Goal: Transaction & Acquisition: Purchase product/service

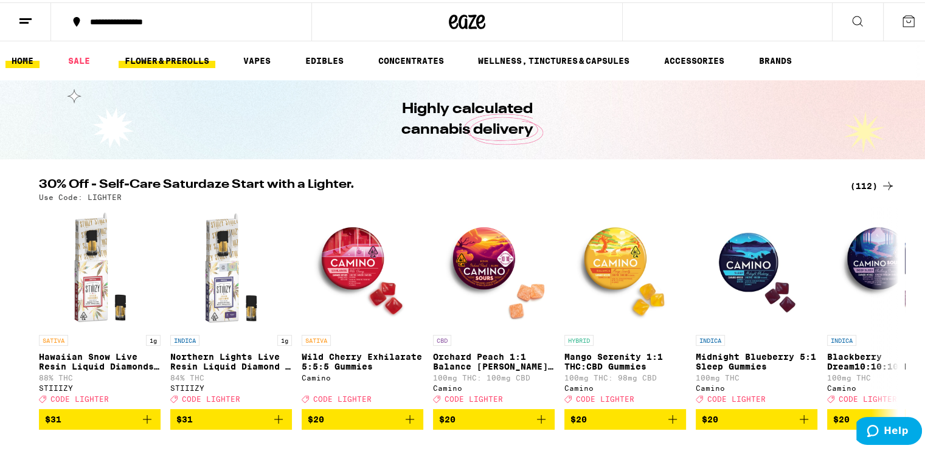
click at [144, 63] on link "FLOWER & PREROLLS" at bounding box center [167, 58] width 97 height 15
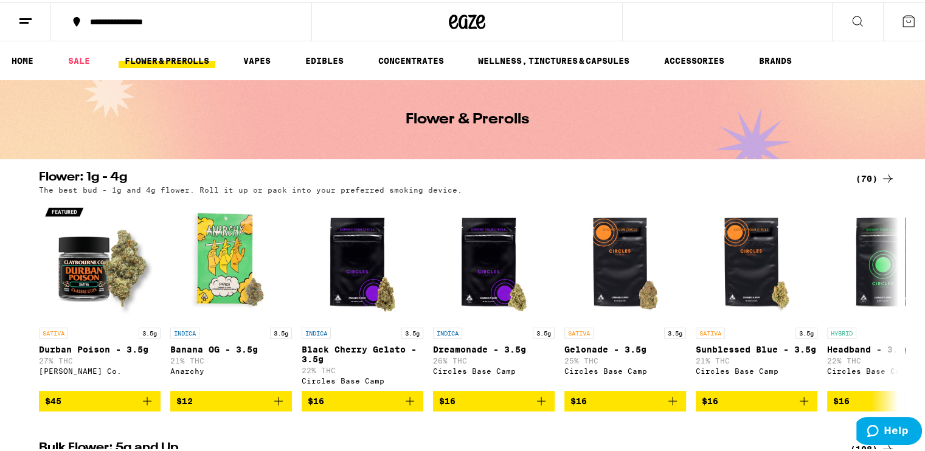
click at [856, 175] on div "(70)" at bounding box center [875, 176] width 40 height 15
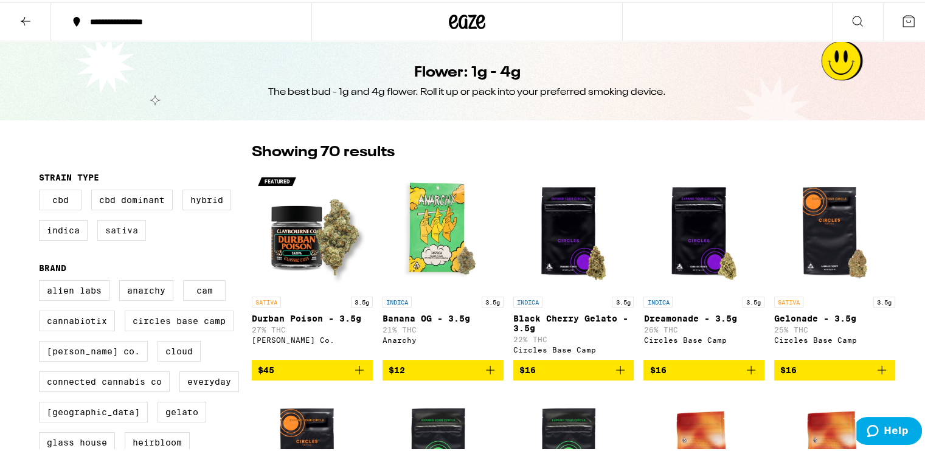
click at [130, 232] on label "Sativa" at bounding box center [121, 228] width 49 height 21
click at [42, 190] on input "Sativa" at bounding box center [41, 189] width 1 height 1
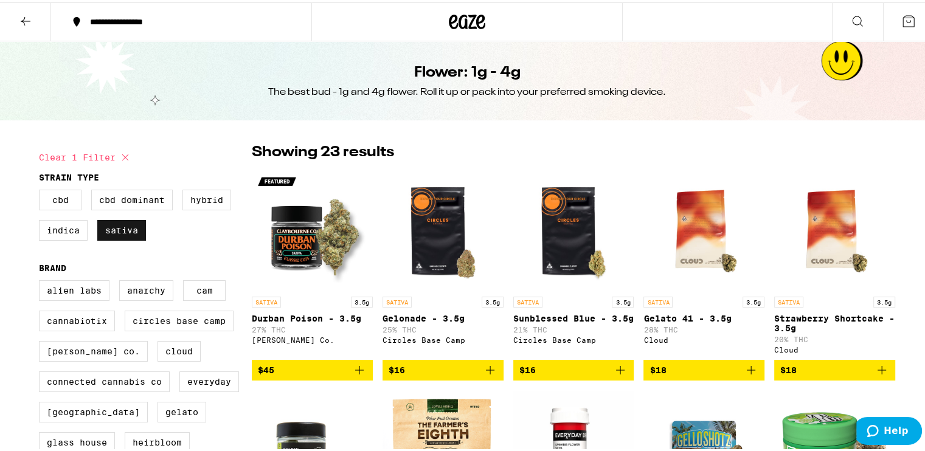
click at [130, 232] on label "Sativa" at bounding box center [121, 228] width 49 height 21
click at [42, 190] on input "Sativa" at bounding box center [41, 189] width 1 height 1
checkbox input "false"
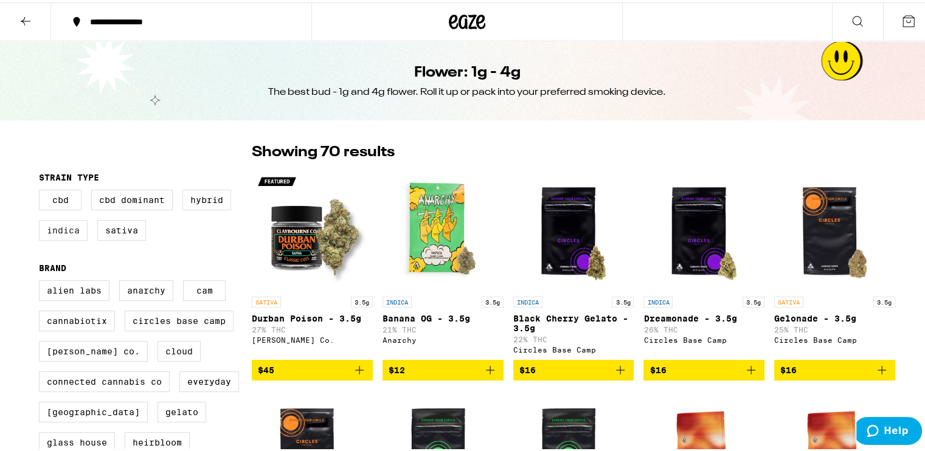
click at [63, 232] on label "Indica" at bounding box center [63, 228] width 49 height 21
click at [42, 190] on input "Indica" at bounding box center [41, 189] width 1 height 1
checkbox input "true"
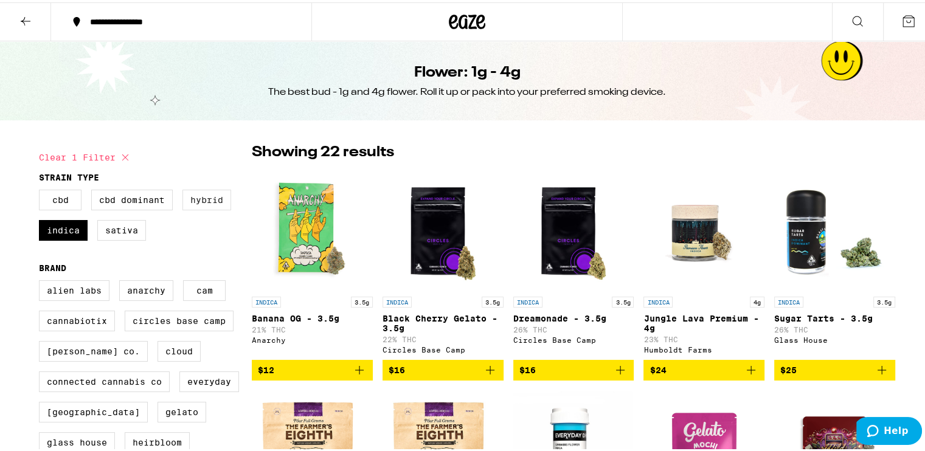
click at [197, 206] on label "Hybrid" at bounding box center [206, 197] width 49 height 21
click at [42, 190] on input "Hybrid" at bounding box center [41, 189] width 1 height 1
checkbox input "true"
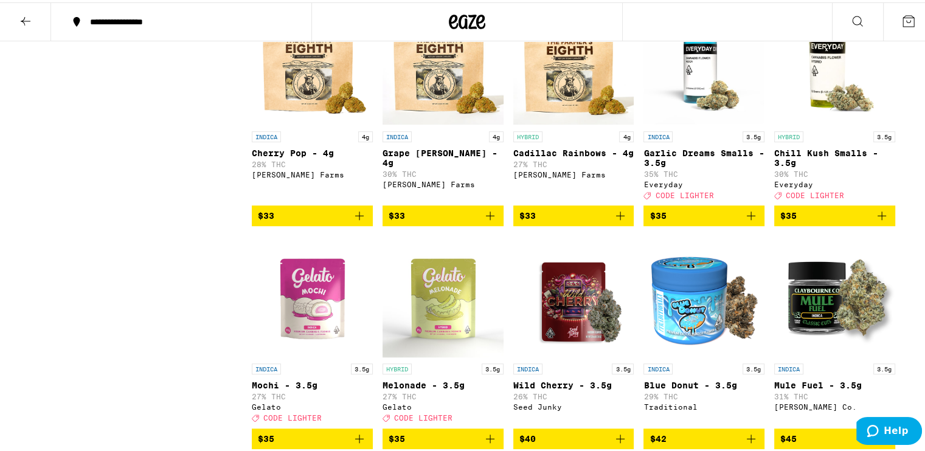
scroll to position [547, 0]
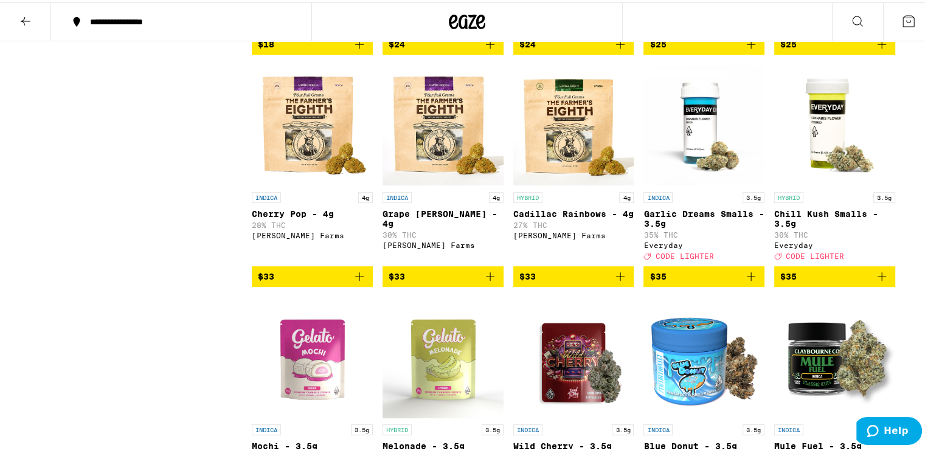
click at [749, 282] on icon "Add to bag" at bounding box center [751, 274] width 15 height 15
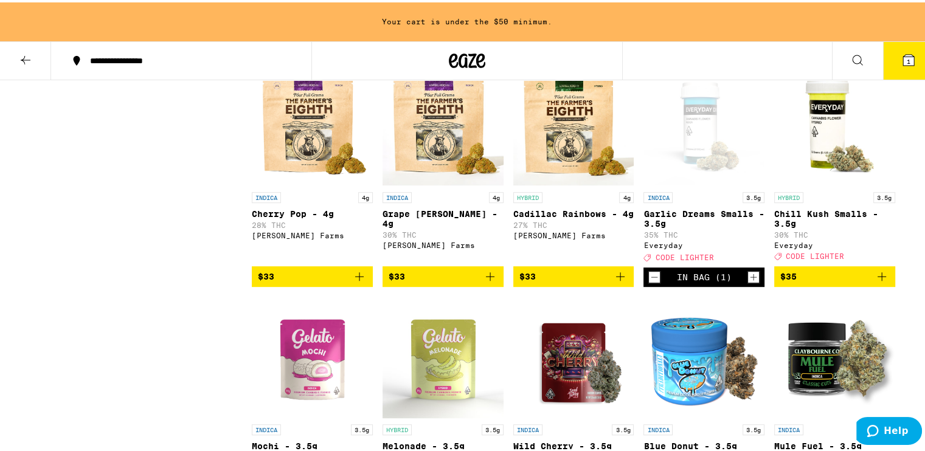
scroll to position [708, 0]
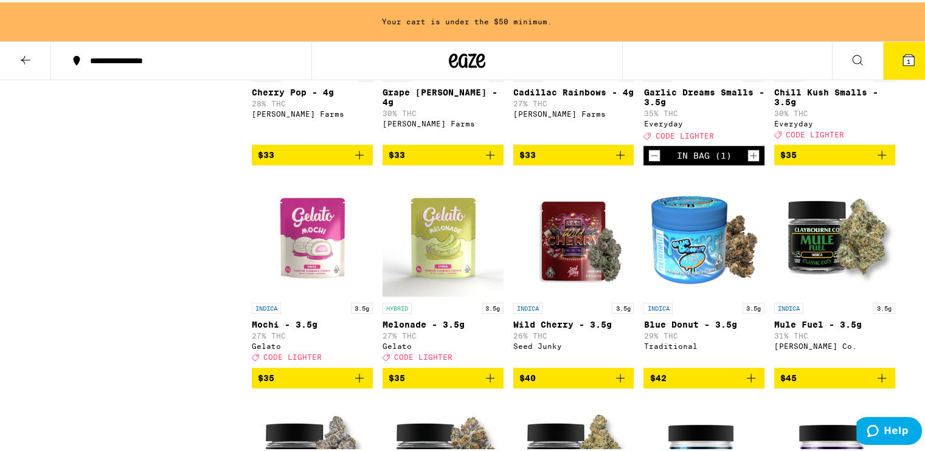
click at [484, 383] on icon "Add to bag" at bounding box center [490, 375] width 15 height 15
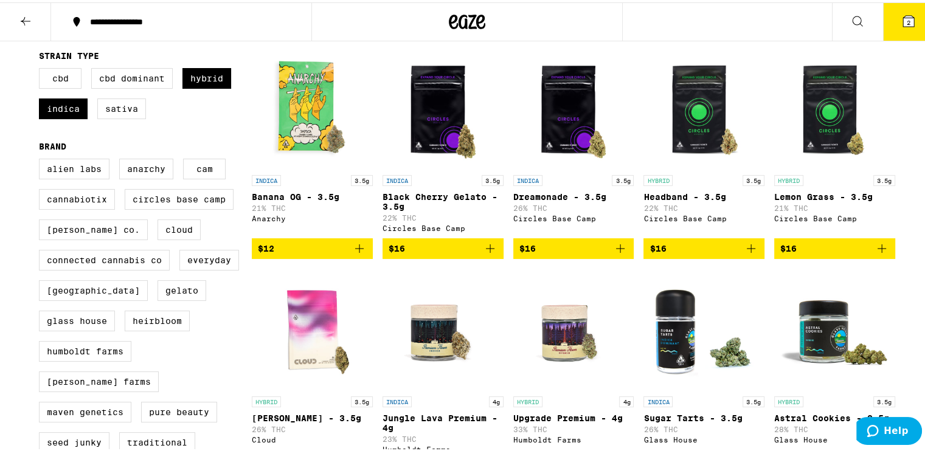
scroll to position [0, 0]
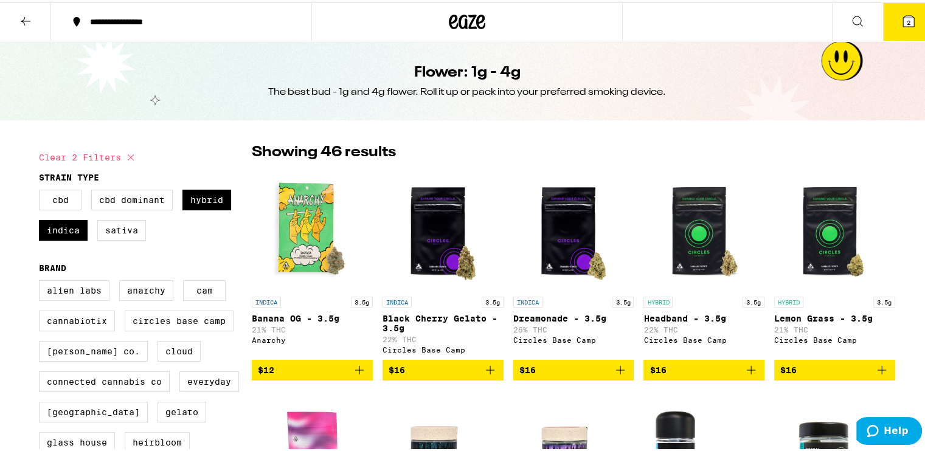
click at [29, 22] on icon at bounding box center [25, 19] width 15 height 15
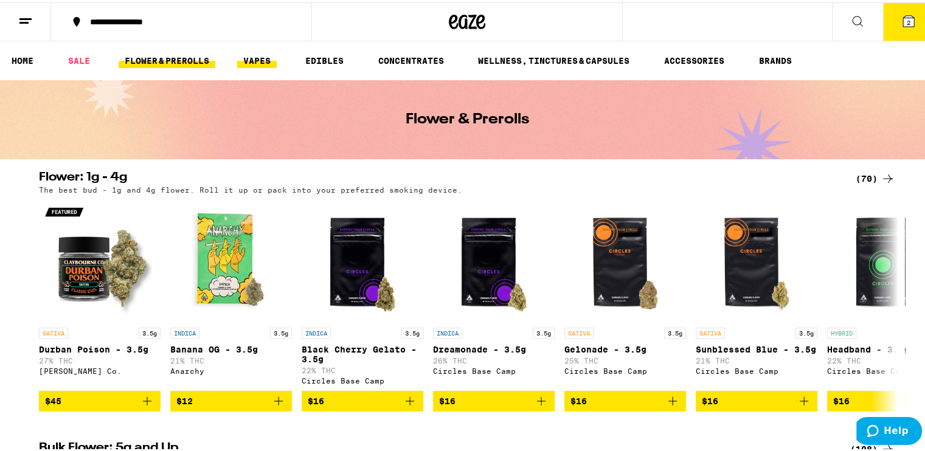
click at [277, 63] on link "VAPES" at bounding box center [257, 58] width 40 height 15
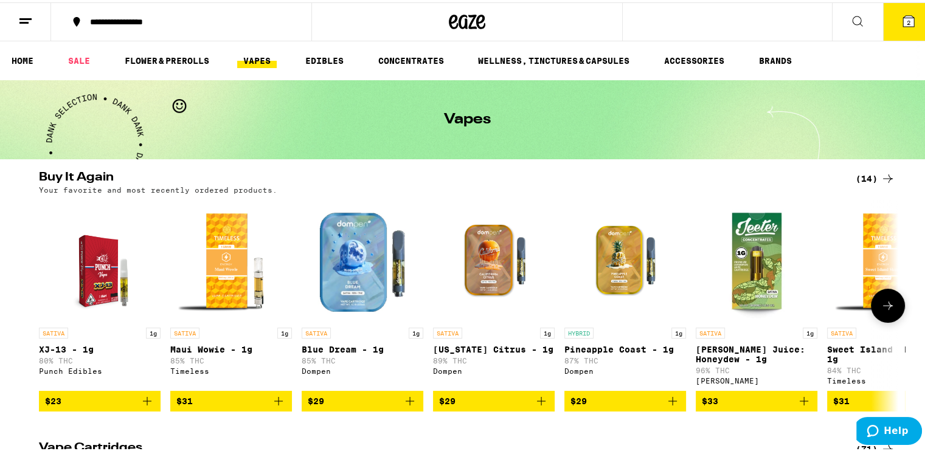
scroll to position [304, 0]
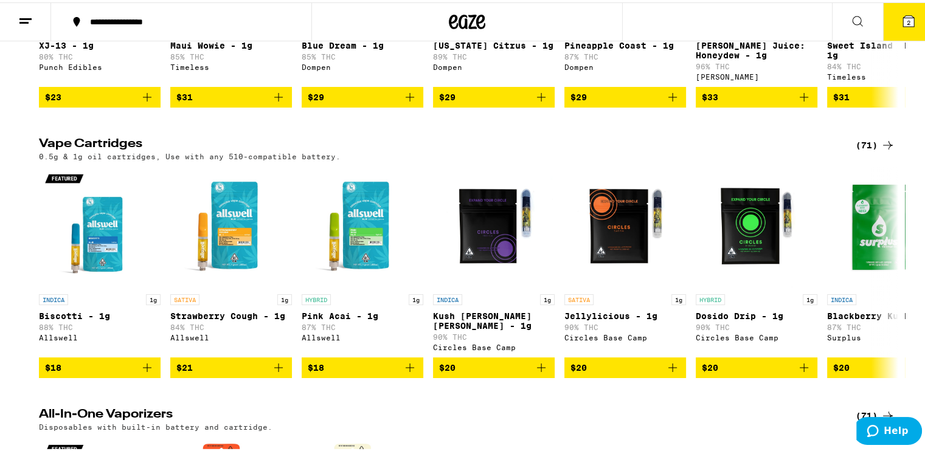
click at [870, 143] on div "(71)" at bounding box center [875, 143] width 40 height 15
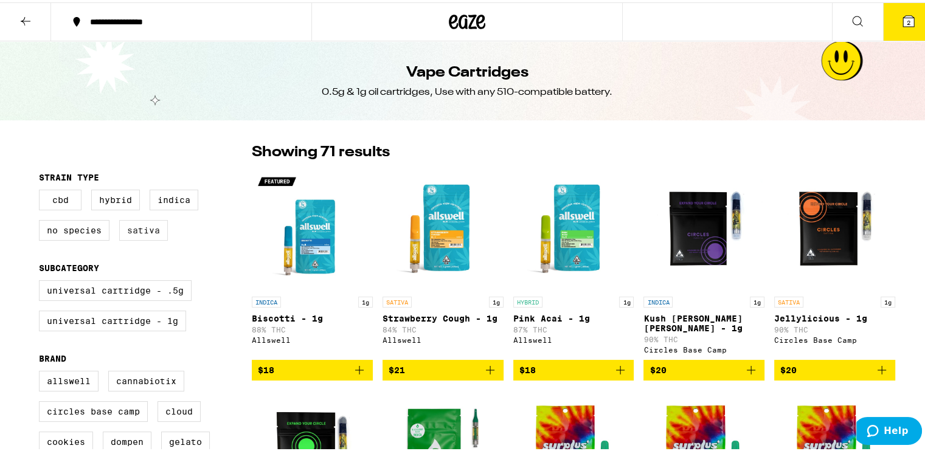
click at [156, 227] on label "Sativa" at bounding box center [143, 228] width 49 height 21
click at [42, 190] on input "Sativa" at bounding box center [41, 189] width 1 height 1
checkbox input "true"
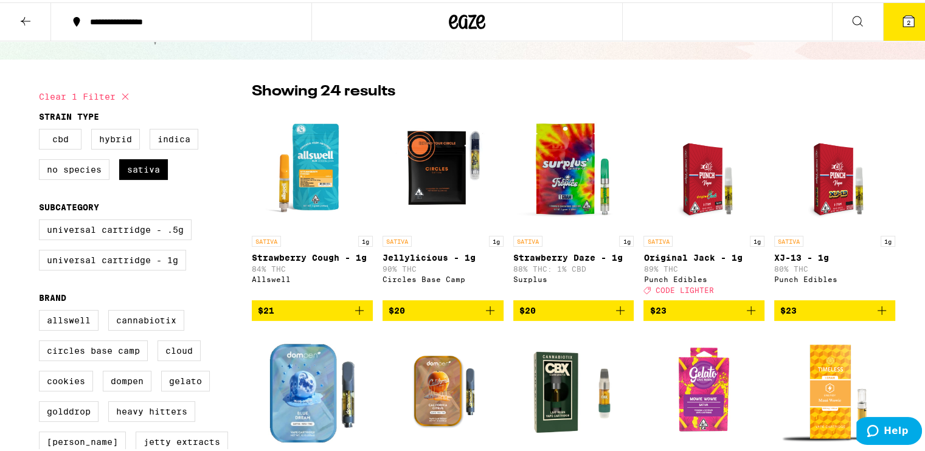
scroll to position [122, 0]
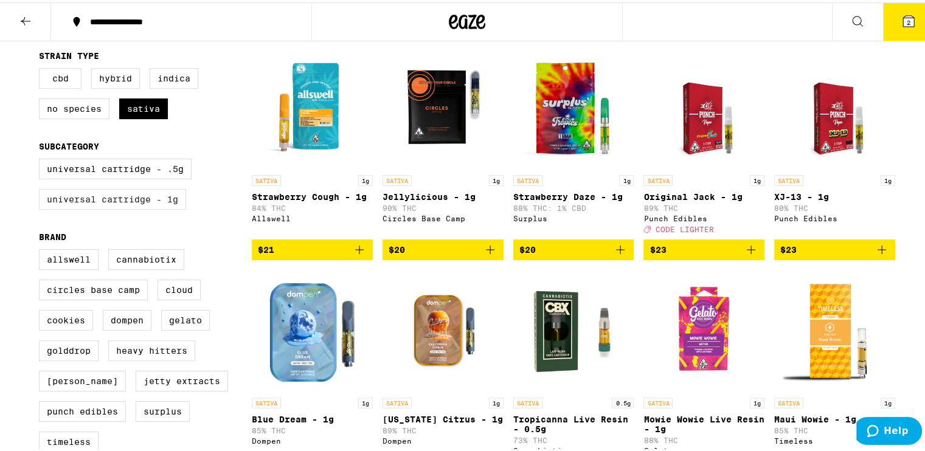
click at [164, 195] on label "Universal Cartridge - 1g" at bounding box center [112, 197] width 147 height 21
click at [42, 159] on input "Universal Cartridge - 1g" at bounding box center [41, 158] width 1 height 1
checkbox input "true"
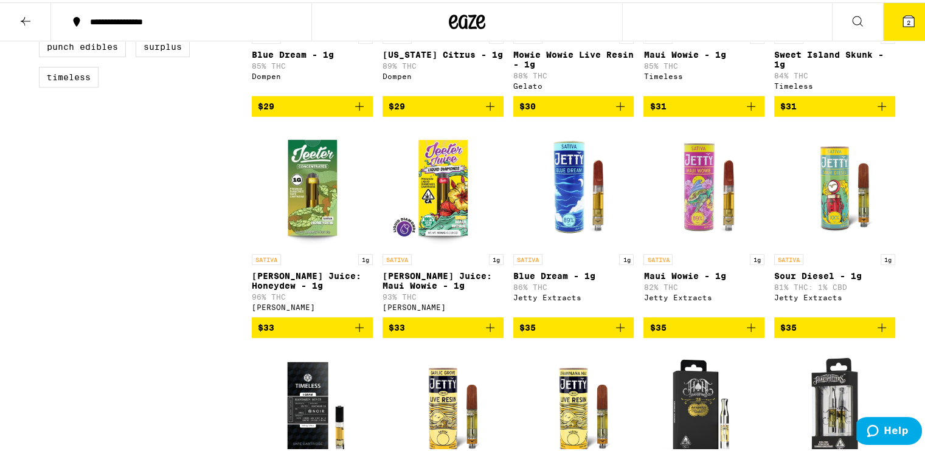
scroll to position [608, 0]
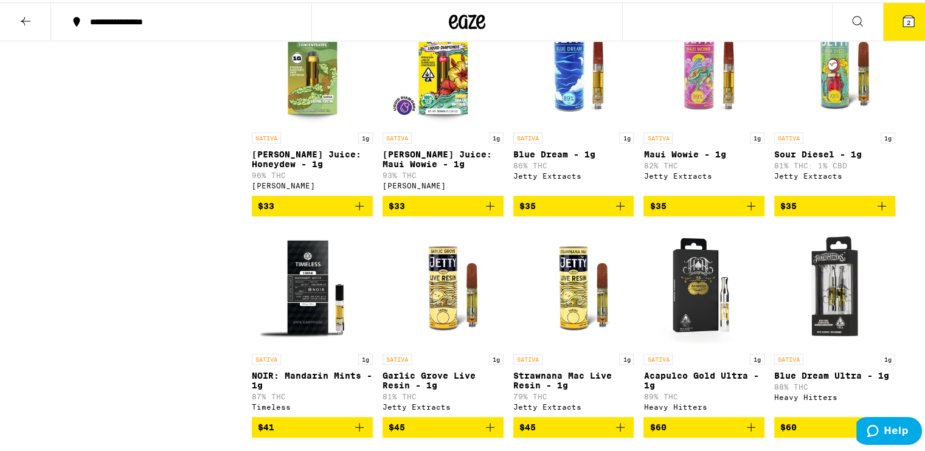
click at [308, 318] on img "Open page for NOIR: Mandarin Mints - 1g from Timeless" at bounding box center [312, 285] width 121 height 122
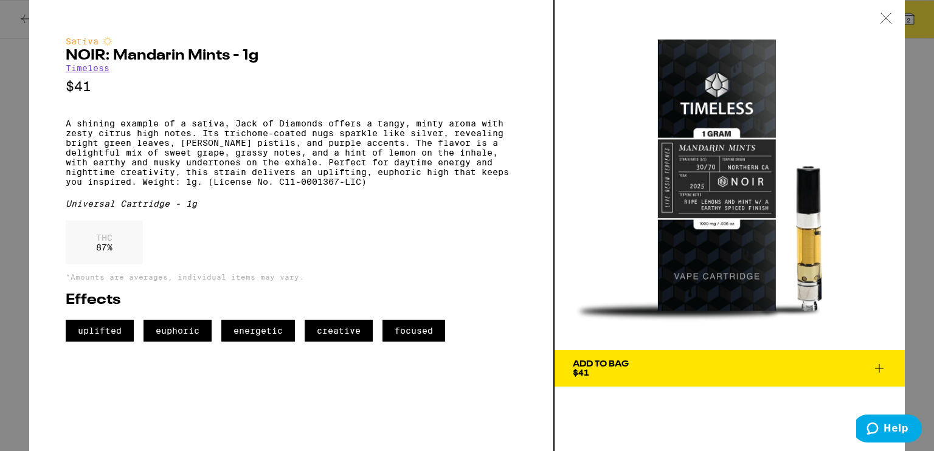
click at [0, 53] on div "Sativa NOIR: Mandarin Mints - 1g Timeless $41 A shining example of a sativa, Ja…" at bounding box center [467, 225] width 934 height 451
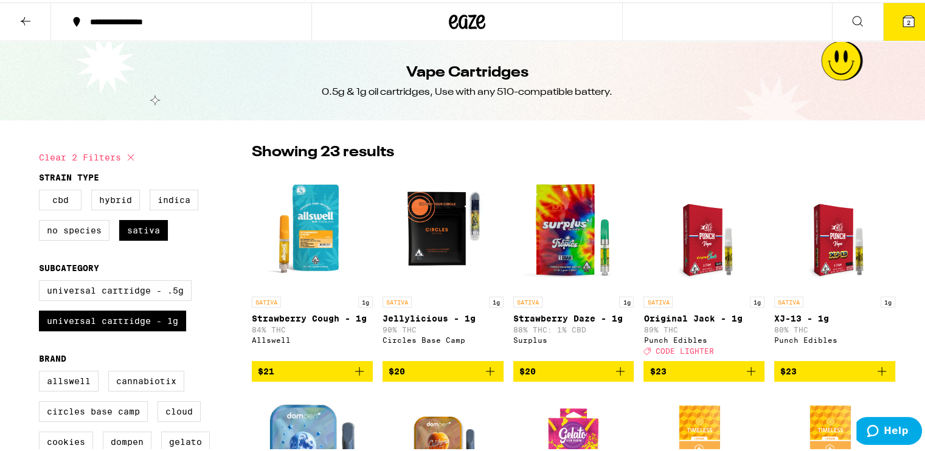
click at [354, 371] on icon "Add to bag" at bounding box center [359, 369] width 15 height 15
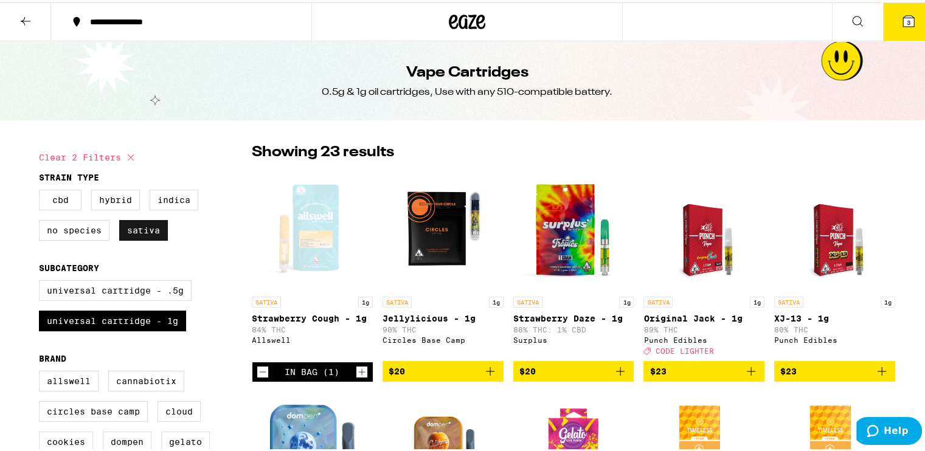
click at [158, 230] on label "Sativa" at bounding box center [143, 228] width 49 height 21
click at [42, 190] on input "Sativa" at bounding box center [41, 189] width 1 height 1
checkbox input "false"
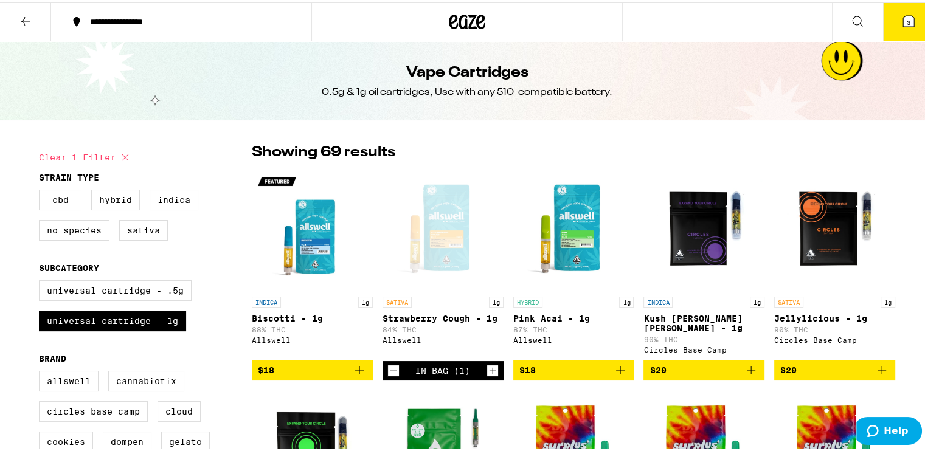
click at [897, 27] on button "3" at bounding box center [908, 20] width 51 height 38
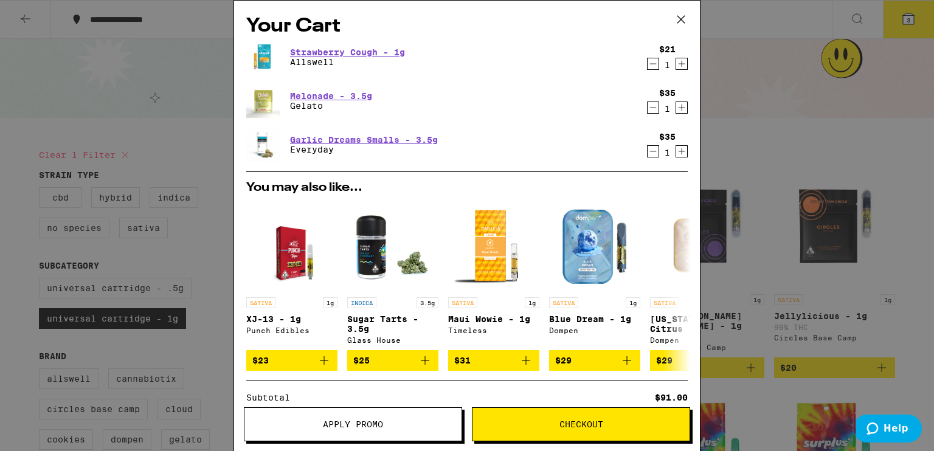
click at [389, 430] on button "Apply Promo" at bounding box center [353, 424] width 218 height 34
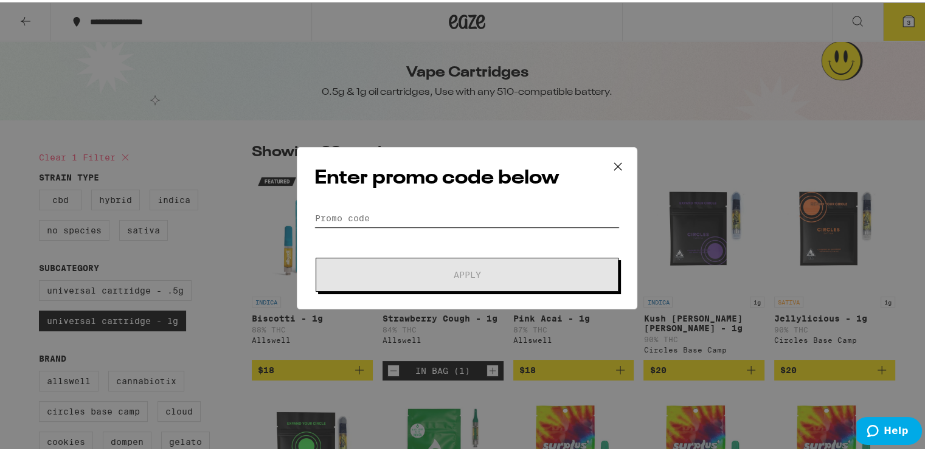
click at [357, 212] on input "Promo Code" at bounding box center [466, 216] width 305 height 18
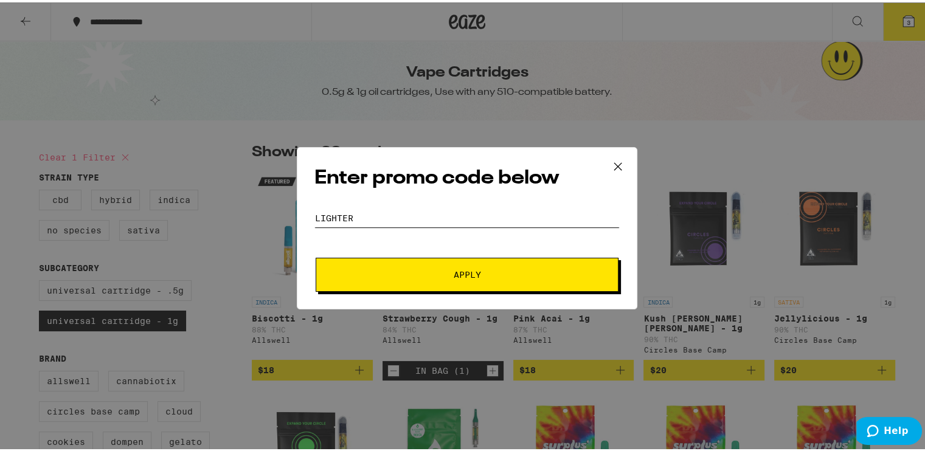
type input "LIGHTER"
click at [485, 275] on button "Apply" at bounding box center [467, 272] width 303 height 34
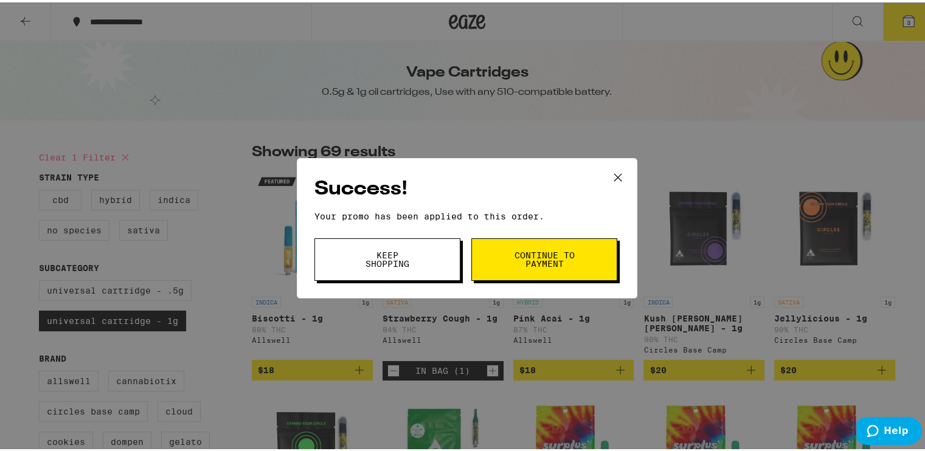
click at [530, 249] on span "Continue to payment" at bounding box center [544, 257] width 62 height 17
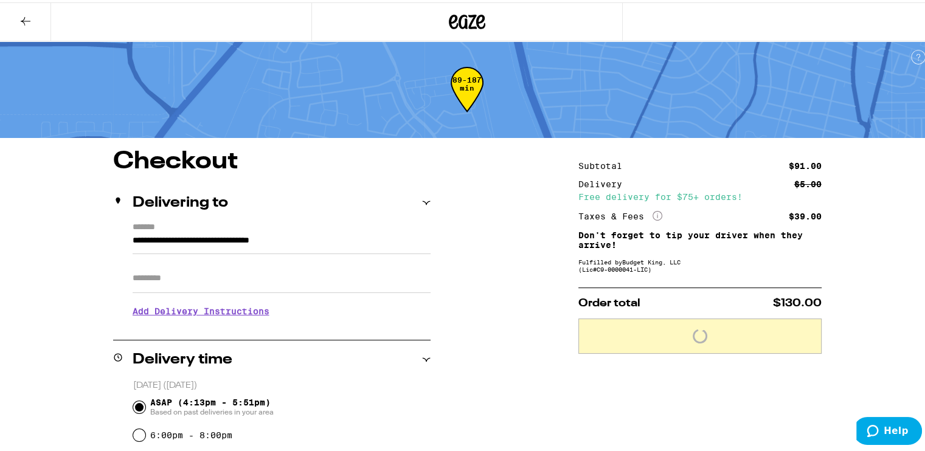
click at [275, 261] on div "Apt/Suite" at bounding box center [282, 271] width 298 height 39
click at [264, 276] on input "Apt/Suite" at bounding box center [282, 275] width 298 height 29
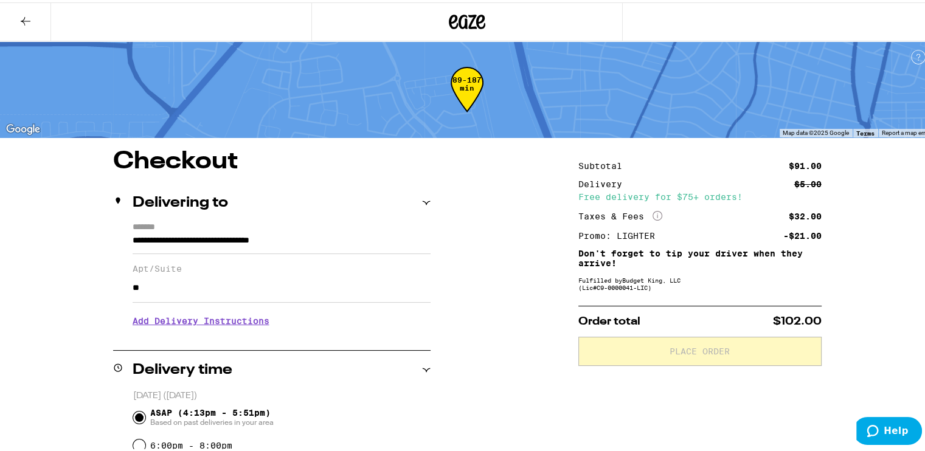
type input "**"
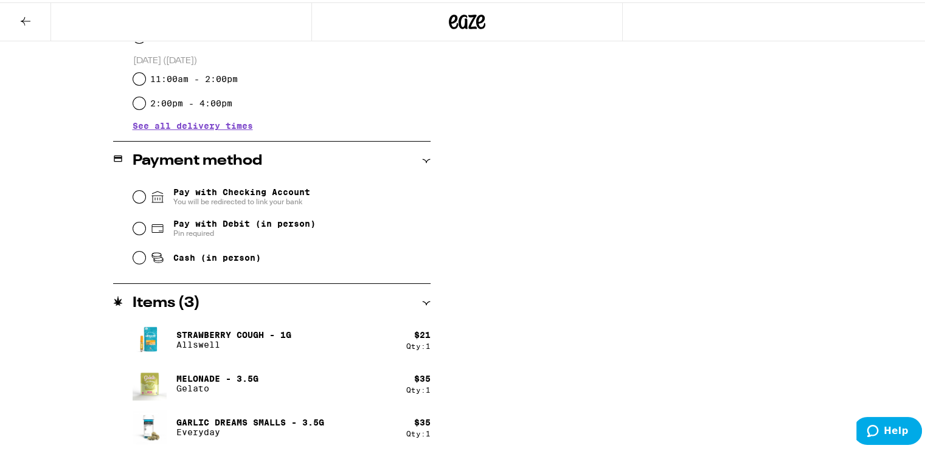
scroll to position [372, 0]
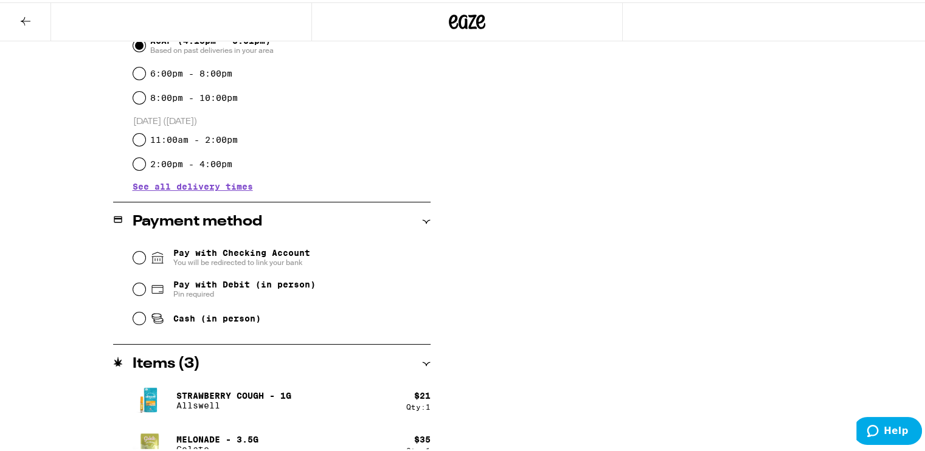
click at [140, 286] on div "Pay with Debit (in person) Pin required" at bounding box center [281, 287] width 297 height 32
click at [136, 288] on input "Pay with Debit (in person) Pin required" at bounding box center [139, 287] width 12 height 12
radio input "true"
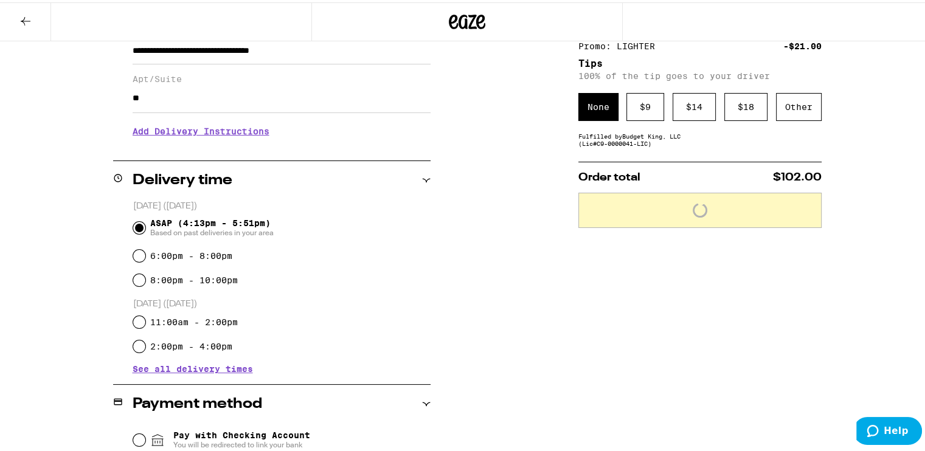
scroll to position [129, 0]
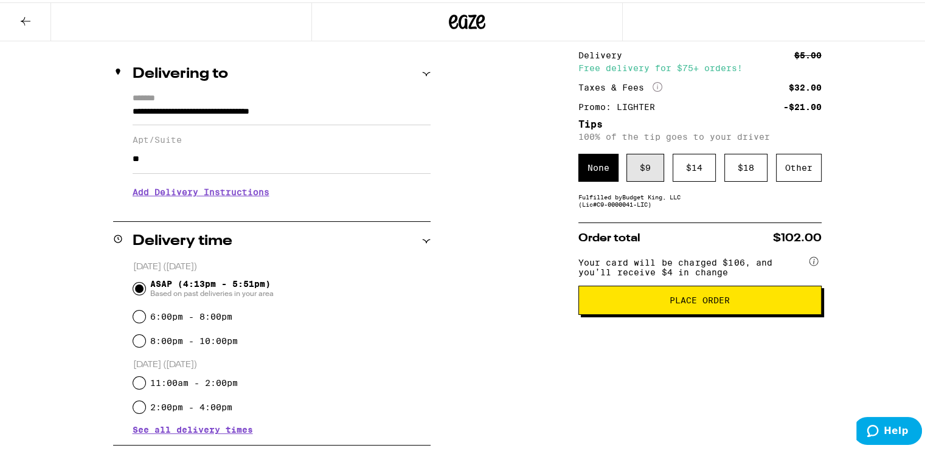
click at [635, 162] on div "$ 9" at bounding box center [645, 165] width 38 height 28
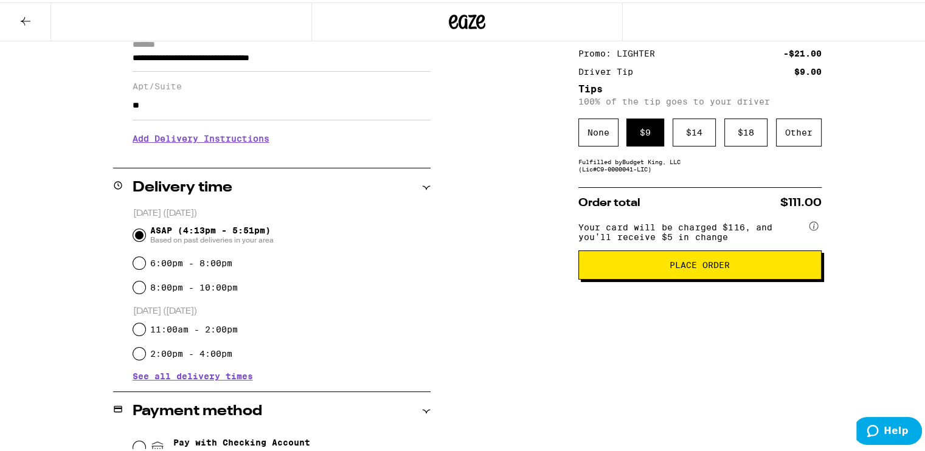
scroll to position [243, 0]
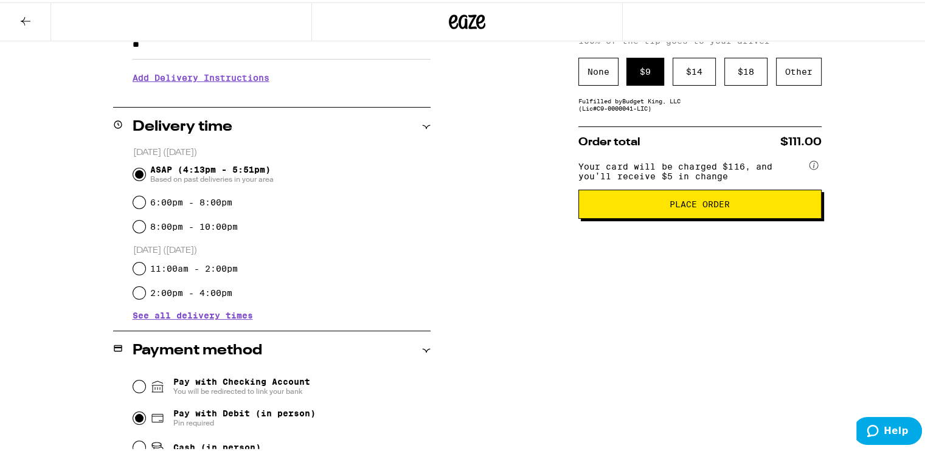
click at [671, 206] on span "Place Order" at bounding box center [699, 202] width 60 height 9
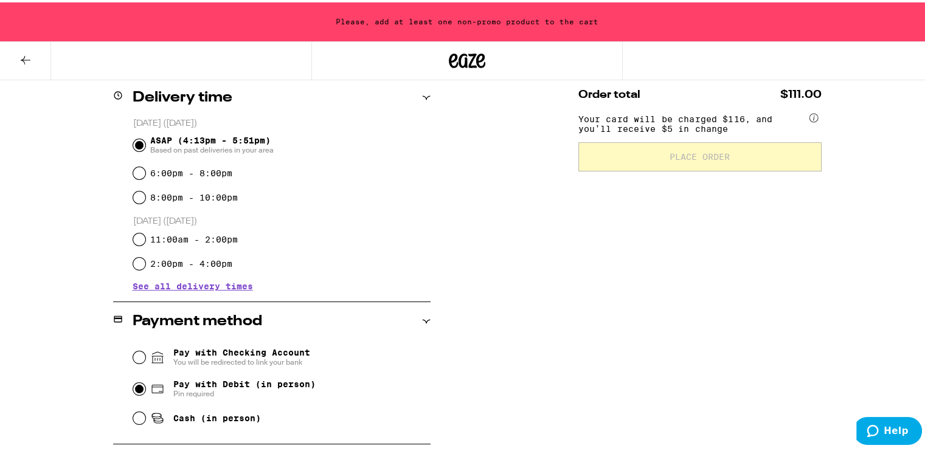
scroll to position [350, 0]
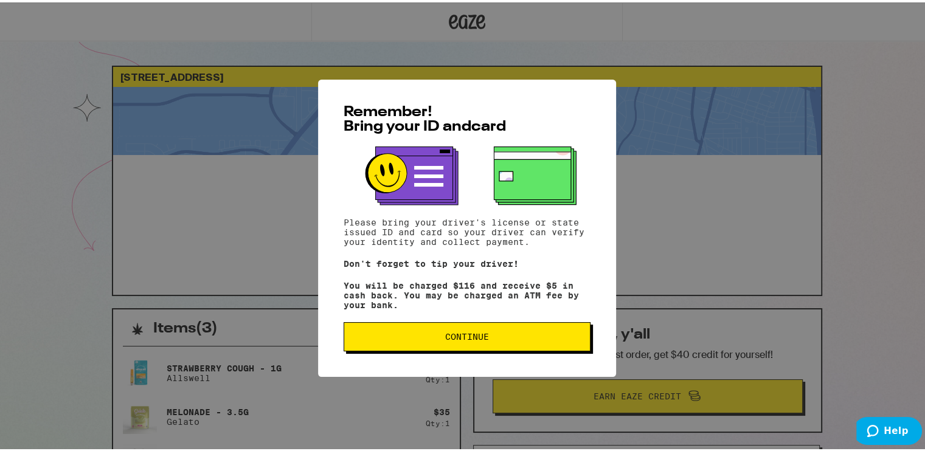
click at [426, 339] on span "Continue" at bounding box center [467, 334] width 226 height 9
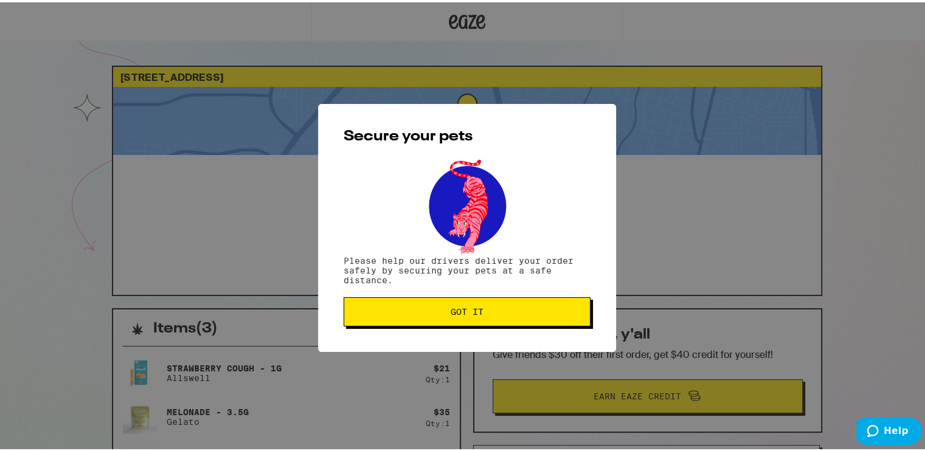
click at [430, 308] on span "Got it" at bounding box center [467, 309] width 226 height 9
